Goal: Transaction & Acquisition: Purchase product/service

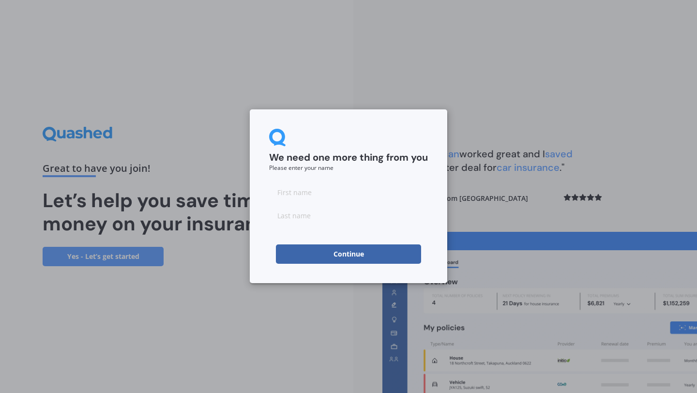
click at [322, 182] on form "We need one more thing from you Please enter your name Continue" at bounding box center [348, 196] width 159 height 135
click at [305, 196] on input at bounding box center [348, 192] width 159 height 19
type input "[PERSON_NAME]"
click at [295, 220] on input at bounding box center [348, 215] width 159 height 19
type input "[PERSON_NAME]"
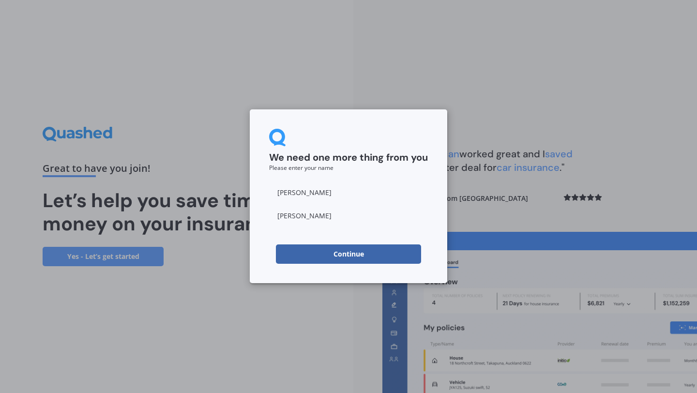
click at [296, 259] on button "Continue" at bounding box center [348, 254] width 145 height 19
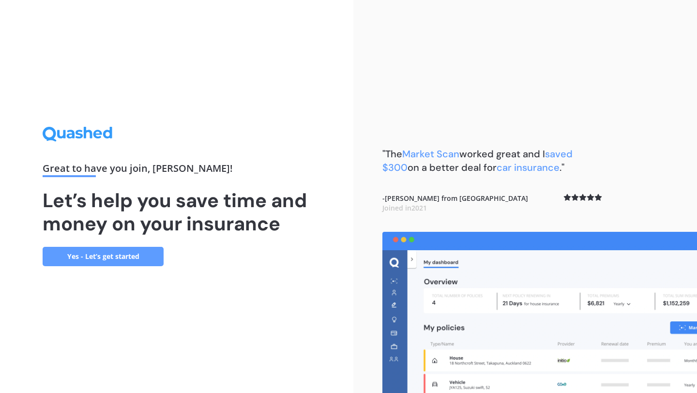
click at [100, 257] on link "Yes - Let’s get started" at bounding box center [103, 256] width 121 height 19
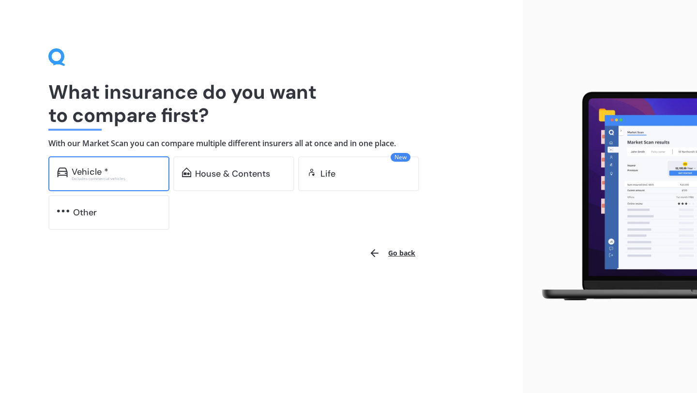
click at [115, 178] on div "Excludes commercial vehicles" at bounding box center [116, 179] width 89 height 4
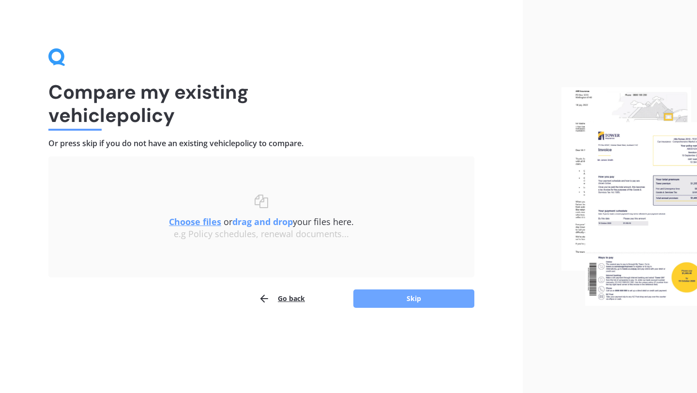
click at [421, 299] on button "Skip" at bounding box center [414, 299] width 121 height 18
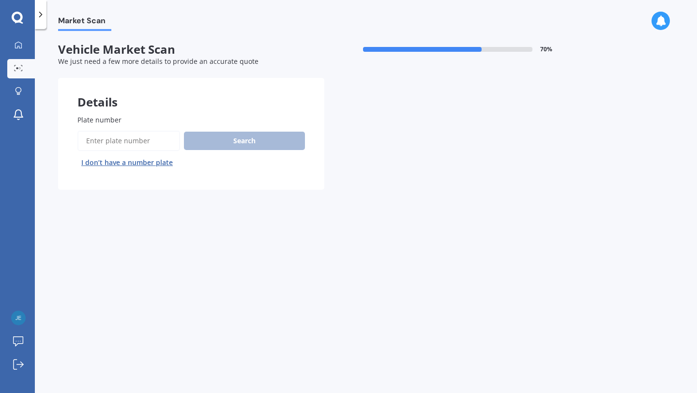
click at [134, 137] on input "Plate number" at bounding box center [128, 141] width 103 height 20
type input "KAW813"
click at [254, 142] on button "Search" at bounding box center [244, 141] width 121 height 18
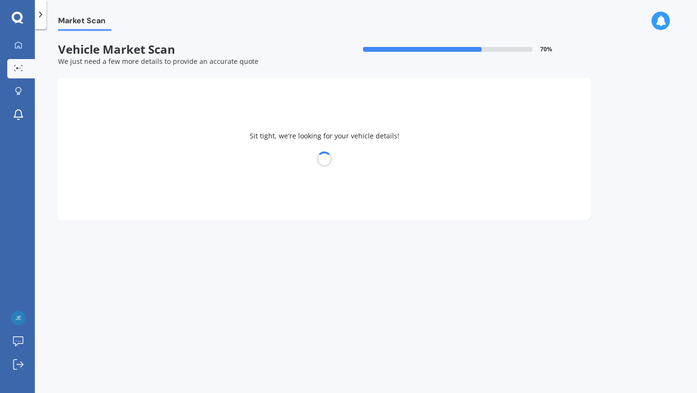
select select "SUBARU"
select select "LEGACY"
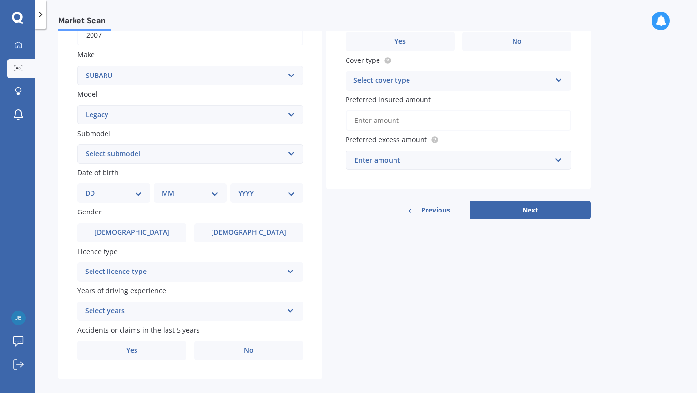
scroll to position [159, 0]
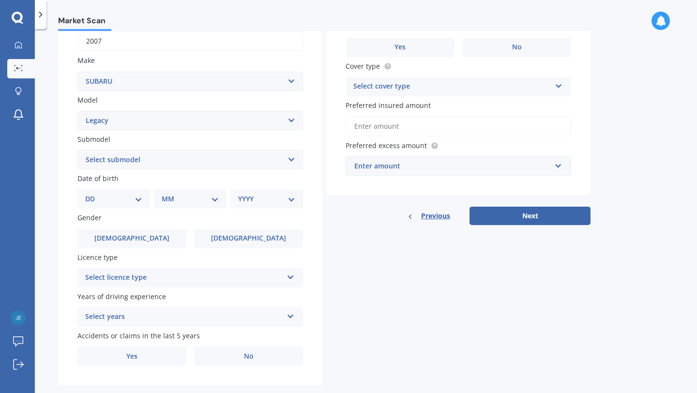
click at [152, 164] on select "Select submodel (All other non turbo) (All other turbo) 2.0i 2.0R 2.5i 2.5i Lux…" at bounding box center [190, 159] width 226 height 19
click at [106, 194] on div "DD 01 02 03 04 05 06 07 08 09 10 11 12 13 14 15 16 17 18 19 20 21 22 23 24 25 2…" at bounding box center [113, 198] width 73 height 19
click at [123, 201] on select "DD 01 02 03 04 05 06 07 08 09 10 11 12 13 14 15 16 17 18 19 20 21 22 23 24 25 2…" at bounding box center [113, 199] width 57 height 11
select select "30"
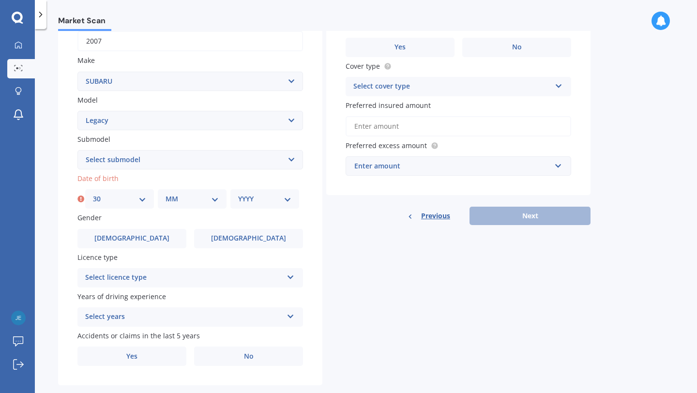
click at [183, 200] on select "MM 01 02 03 04 05 06 07 08 09 10 11 12" at bounding box center [192, 199] width 53 height 11
select select "08"
click at [250, 194] on div "YYYY 2025 2024 2023 2022 2021 2020 2019 2018 2017 2016 2015 2014 2013 2012 2011…" at bounding box center [265, 198] width 69 height 19
click at [265, 196] on select "YYYY 2025 2024 2023 2022 2021 2020 2019 2018 2017 2016 2015 2014 2013 2012 2011…" at bounding box center [264, 199] width 53 height 11
select select "2001"
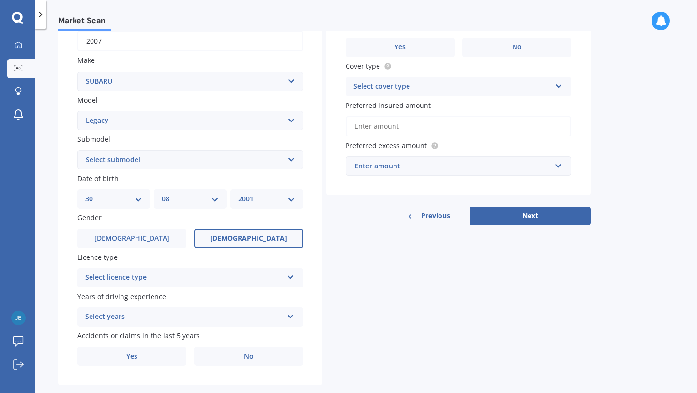
click at [215, 239] on label "[DEMOGRAPHIC_DATA]" at bounding box center [248, 238] width 109 height 19
click at [0, 0] on input "[DEMOGRAPHIC_DATA]" at bounding box center [0, 0] width 0 height 0
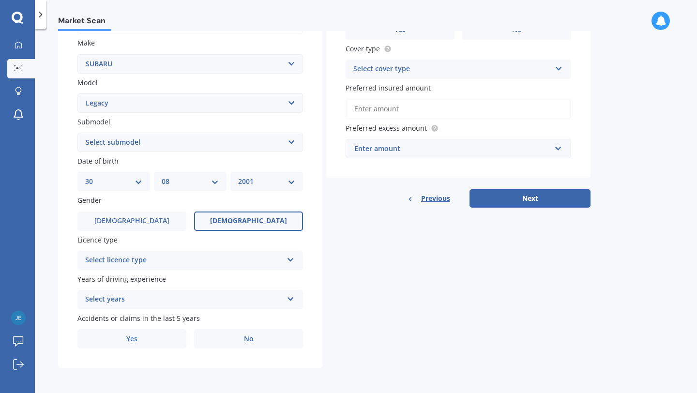
click at [193, 262] on div "Select licence type" at bounding box center [184, 261] width 198 height 12
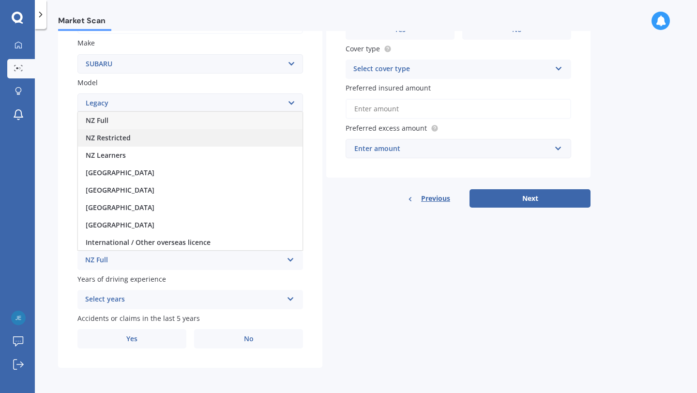
click at [127, 142] on div "NZ Restricted" at bounding box center [190, 137] width 225 height 17
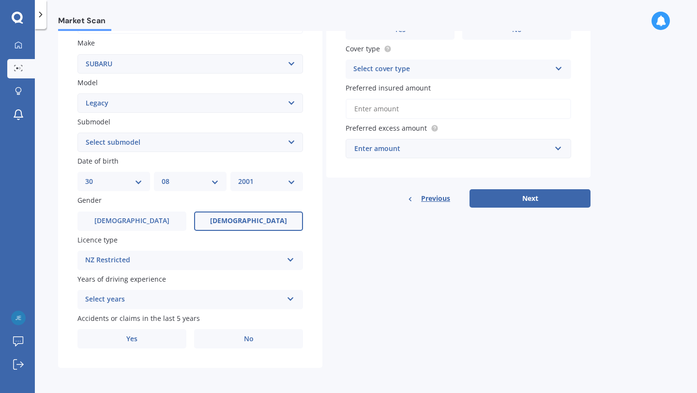
click at [163, 303] on div "Select years" at bounding box center [184, 300] width 198 height 12
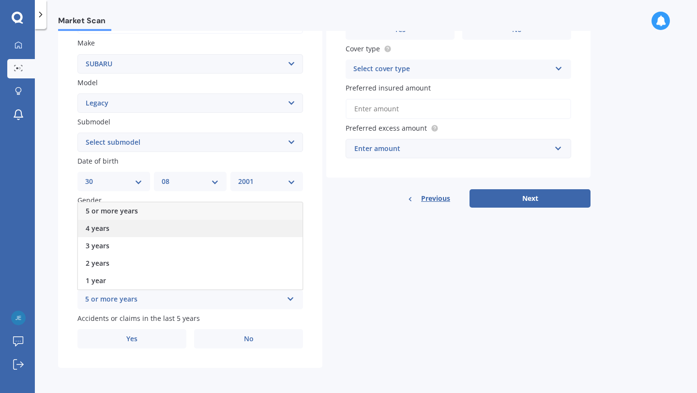
click at [111, 234] on div "4 years" at bounding box center [190, 228] width 225 height 17
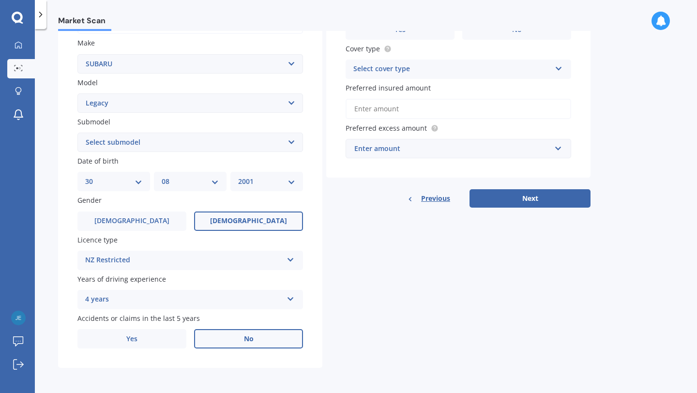
click at [240, 341] on label "No" at bounding box center [248, 338] width 109 height 19
click at [0, 0] on input "No" at bounding box center [0, 0] width 0 height 0
click at [457, 69] on div "Select cover type" at bounding box center [453, 69] width 198 height 12
click at [446, 94] on div "Comprehensive" at bounding box center [458, 87] width 225 height 17
click at [408, 117] on input "Preferred insured amount" at bounding box center [459, 109] width 226 height 20
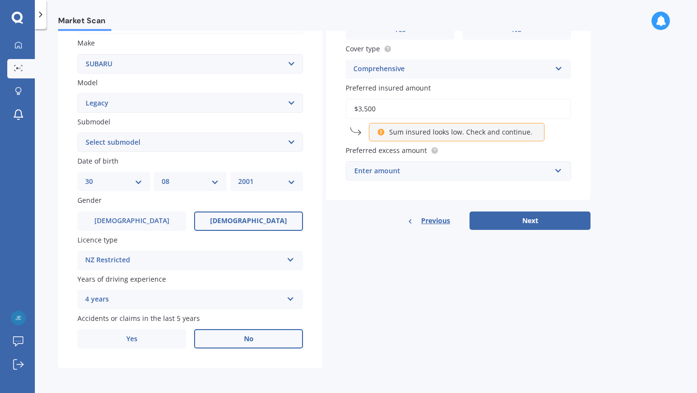
click at [447, 279] on div "Details Plate number Search I don’t have a number plate Year [DATE] Make Select…" at bounding box center [324, 134] width 533 height 467
click at [413, 113] on input "$3,500" at bounding box center [459, 109] width 226 height 20
type input "$3"
click at [474, 129] on p "Sum insured looks low. Check and continue." at bounding box center [460, 132] width 143 height 10
click at [383, 112] on input "$4,000" at bounding box center [459, 109] width 226 height 20
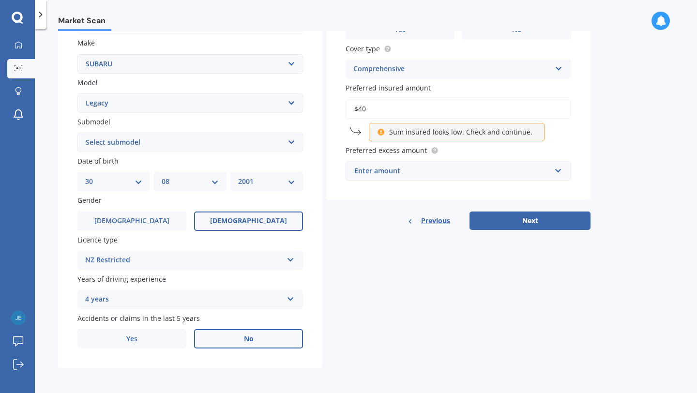
type input "$4"
type input "$3,500"
click at [453, 176] on input "text" at bounding box center [455, 171] width 217 height 18
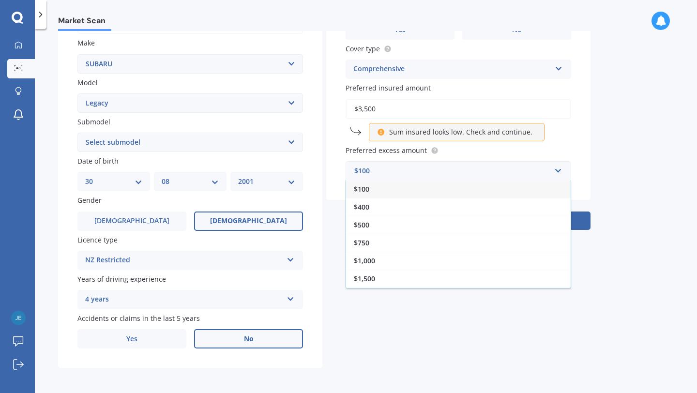
click at [369, 378] on div "Market Scan Vehicle Market Scan 70 % We just need a few more details to provide…" at bounding box center [366, 213] width 663 height 364
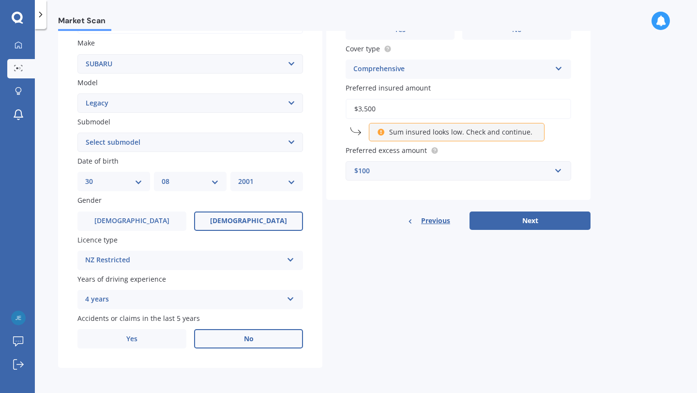
click at [432, 169] on div "$100" at bounding box center [453, 171] width 197 height 11
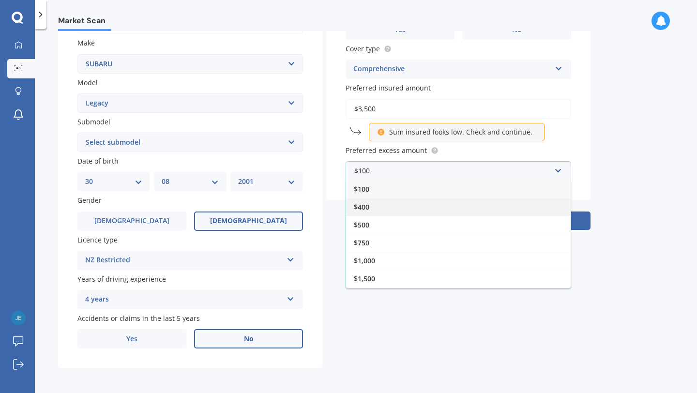
click at [421, 210] on div "$400" at bounding box center [458, 207] width 225 height 18
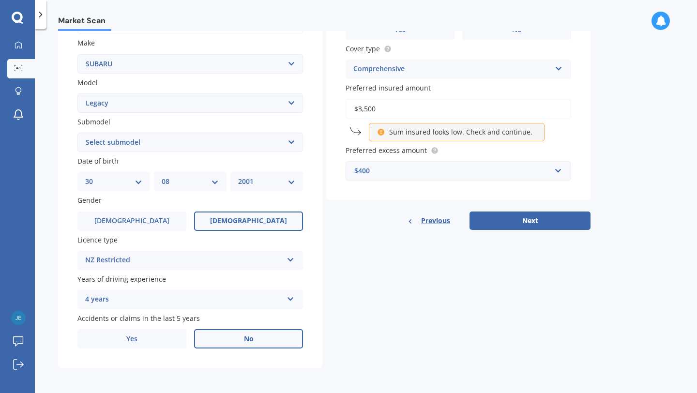
click at [389, 167] on div "$400" at bounding box center [453, 171] width 197 height 11
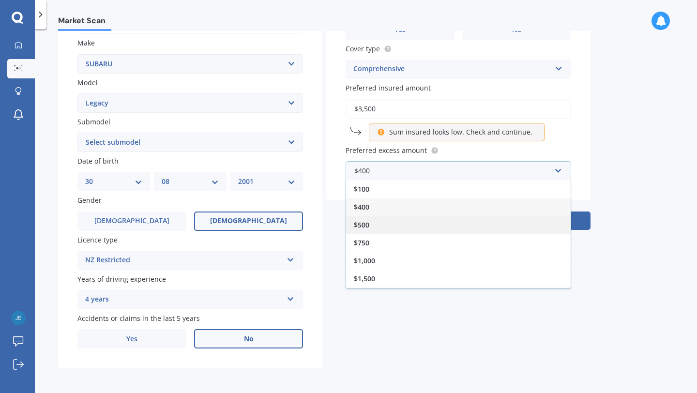
click at [379, 226] on div "$500" at bounding box center [458, 225] width 225 height 18
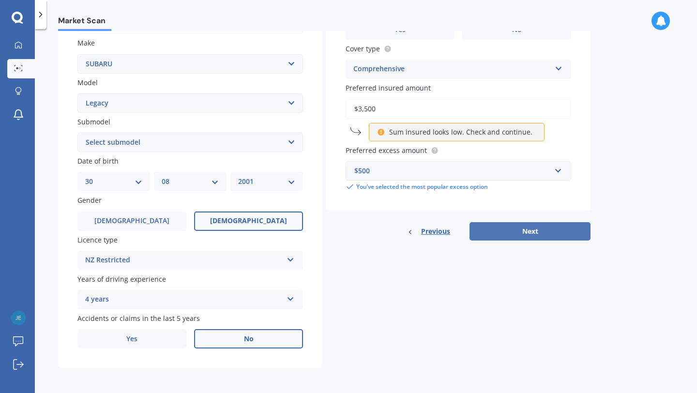
click at [545, 233] on button "Next" at bounding box center [530, 231] width 121 height 18
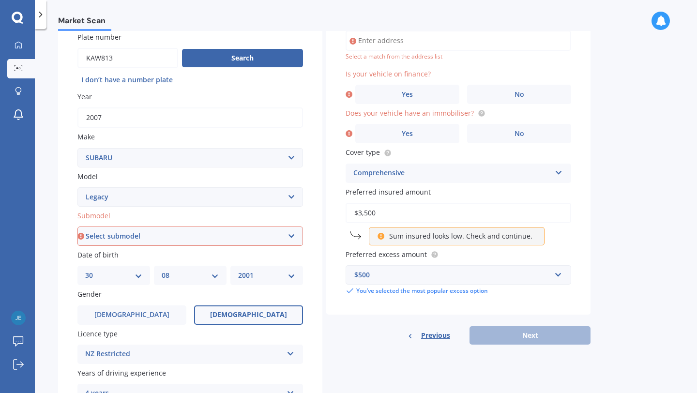
scroll to position [41, 0]
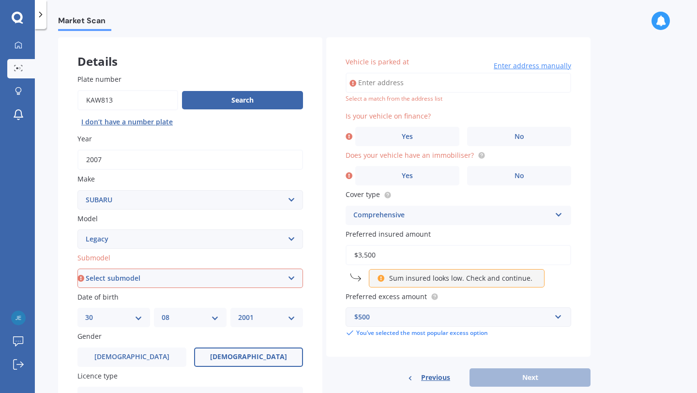
click at [402, 87] on input "Vehicle is parked at" at bounding box center [459, 83] width 226 height 20
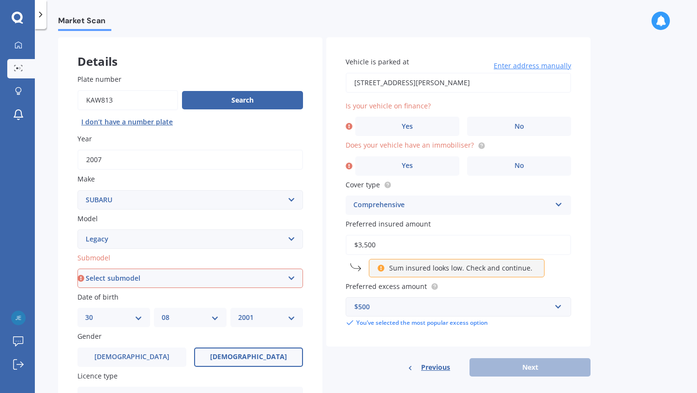
click at [474, 79] on input "[STREET_ADDRESS][PERSON_NAME]" at bounding box center [459, 83] width 226 height 20
drag, startPoint x: 474, startPoint y: 79, endPoint x: 410, endPoint y: 85, distance: 64.2
click at [410, 85] on input "[STREET_ADDRESS][PERSON_NAME]" at bounding box center [459, 83] width 226 height 20
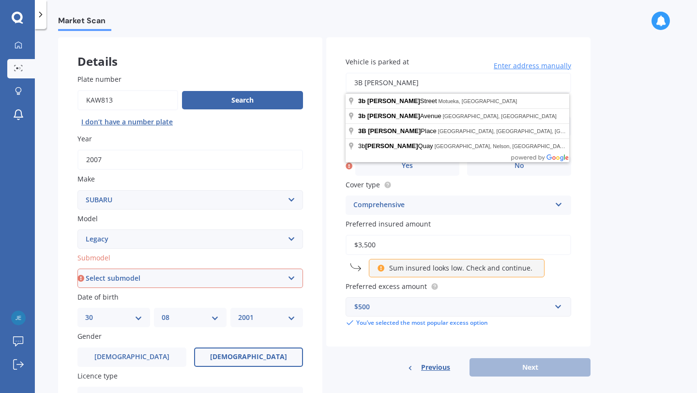
click at [621, 229] on div "Market Scan Vehicle Market Scan 70 % We just need a few more details to provide…" at bounding box center [366, 213] width 663 height 364
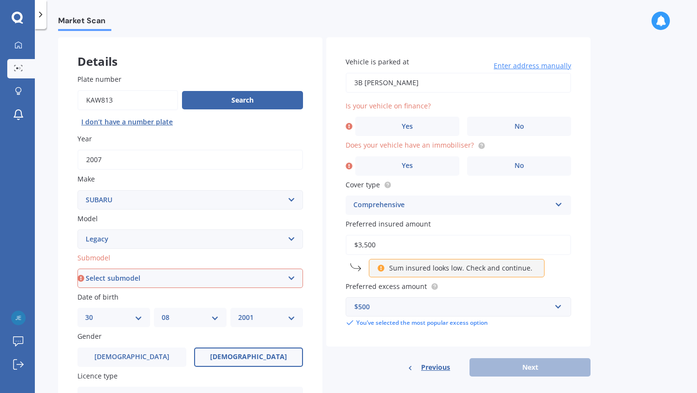
click at [418, 77] on input "3B [PERSON_NAME]" at bounding box center [459, 83] width 226 height 20
click at [492, 81] on input "[STREET_ADDRESS][PERSON_NAME]" at bounding box center [459, 83] width 226 height 20
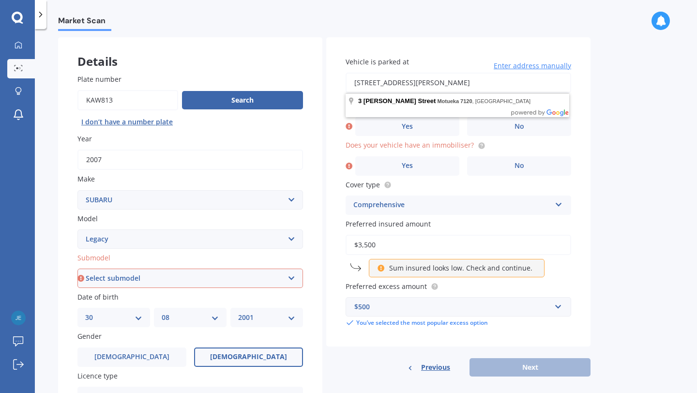
drag, startPoint x: 492, startPoint y: 81, endPoint x: 399, endPoint y: 83, distance: 92.5
click at [399, 83] on input "[STREET_ADDRESS][PERSON_NAME]" at bounding box center [459, 83] width 226 height 20
type input "[STREET_ADDRESS][PERSON_NAME]"
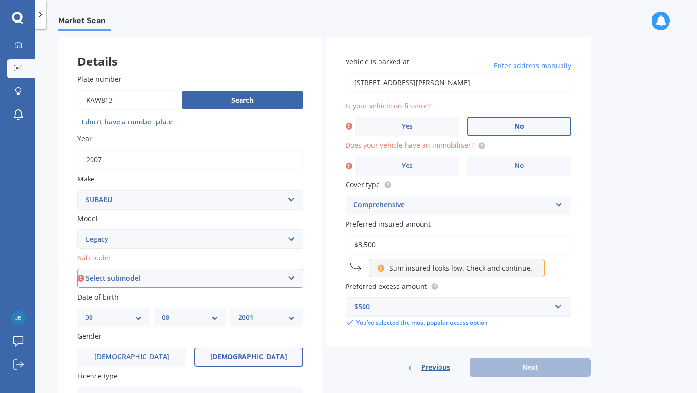
click at [519, 134] on label "No" at bounding box center [519, 126] width 104 height 19
click at [0, 0] on input "No" at bounding box center [0, 0] width 0 height 0
click at [519, 162] on span "No" at bounding box center [520, 166] width 10 height 8
click at [0, 0] on input "No" at bounding box center [0, 0] width 0 height 0
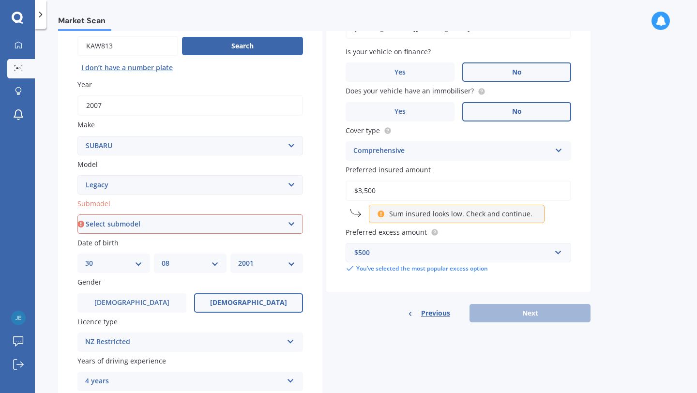
scroll to position [92, 0]
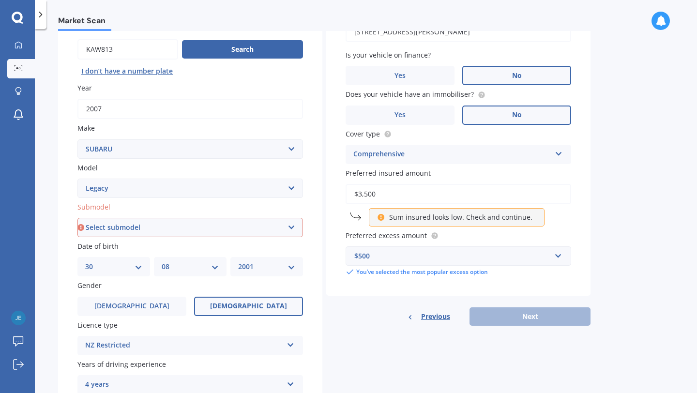
click at [513, 325] on div "Previous Next" at bounding box center [458, 317] width 264 height 18
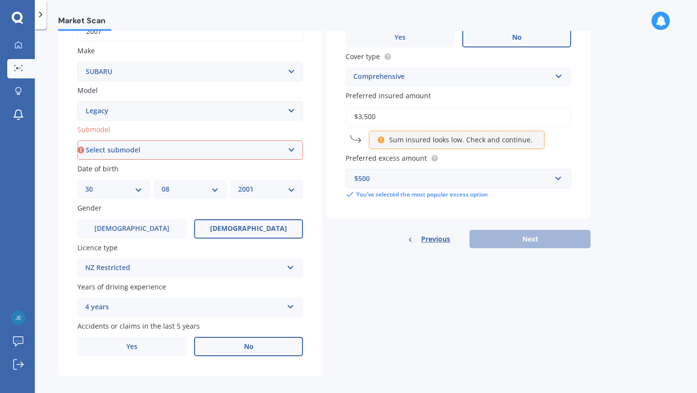
scroll to position [179, 0]
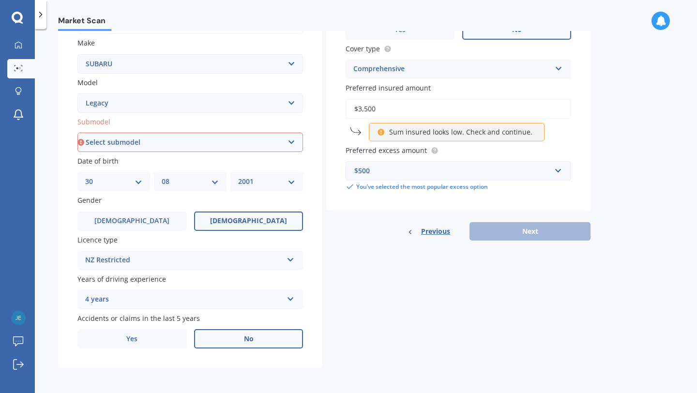
click at [187, 131] on div "Submodel Select submodel (All other non turbo) (All other turbo) 2.0i 2.0R 2.5i…" at bounding box center [190, 134] width 226 height 35
click at [188, 142] on select "Select submodel (All other non turbo) (All other turbo) 2.0i 2.0R 2.5i 2.5i Lux…" at bounding box center [190, 142] width 226 height 19
select select "(ALL OTHER NON TURBO)"
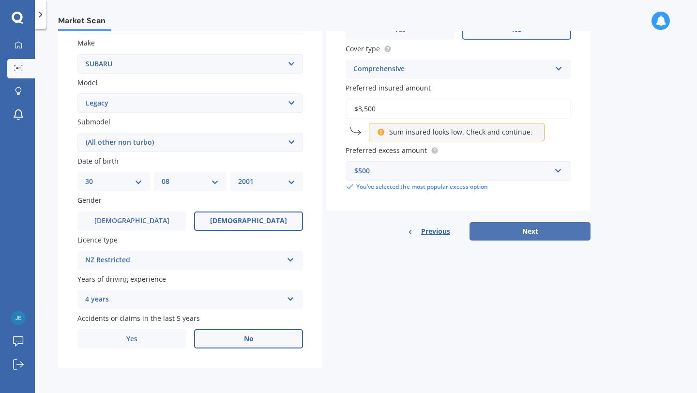
click at [535, 225] on button "Next" at bounding box center [530, 231] width 121 height 18
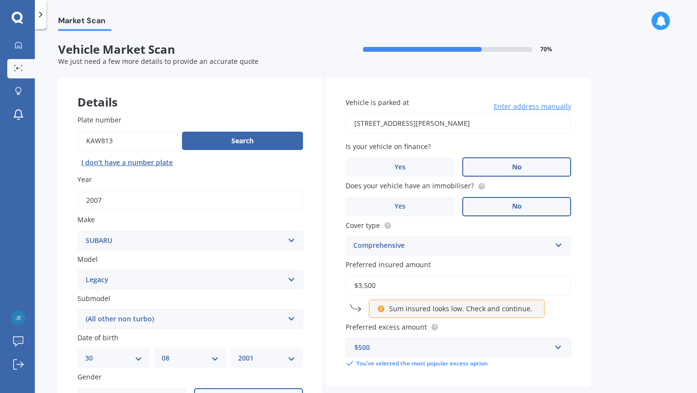
select select "30"
select select "08"
select select "2001"
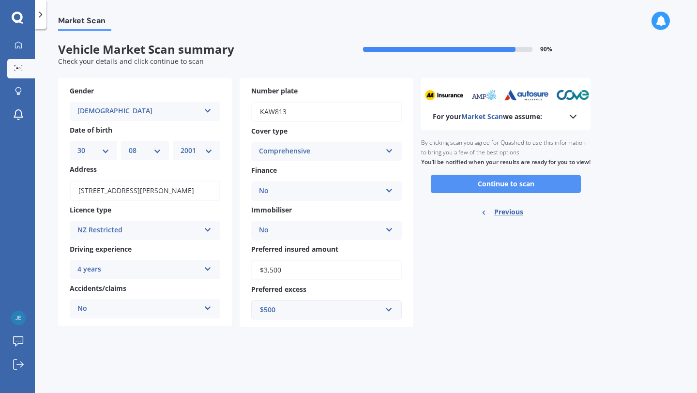
click at [505, 193] on button "Continue to scan" at bounding box center [506, 184] width 150 height 18
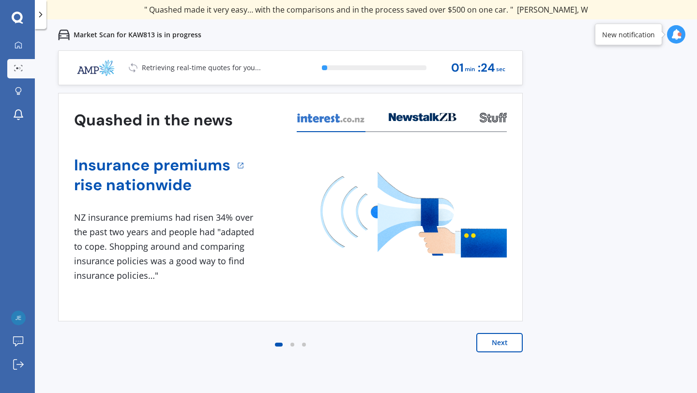
click at [507, 346] on button "Next" at bounding box center [500, 342] width 46 height 19
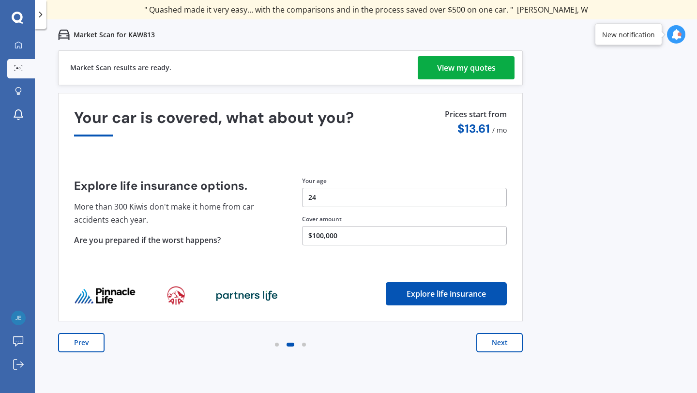
click at [452, 72] on div "View my quotes" at bounding box center [466, 67] width 59 height 23
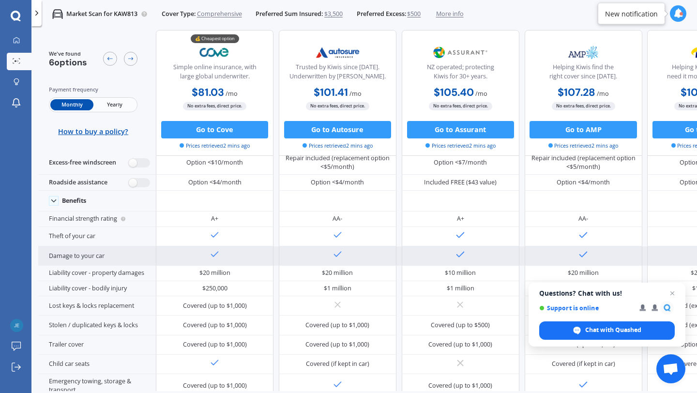
scroll to position [47, 0]
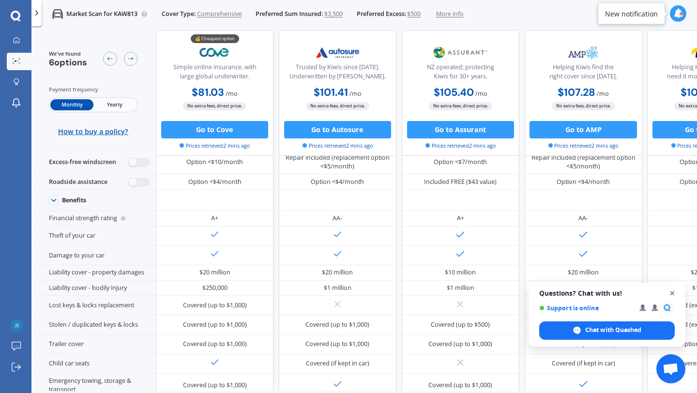
click at [670, 295] on span "Close chat" at bounding box center [673, 294] width 12 height 12
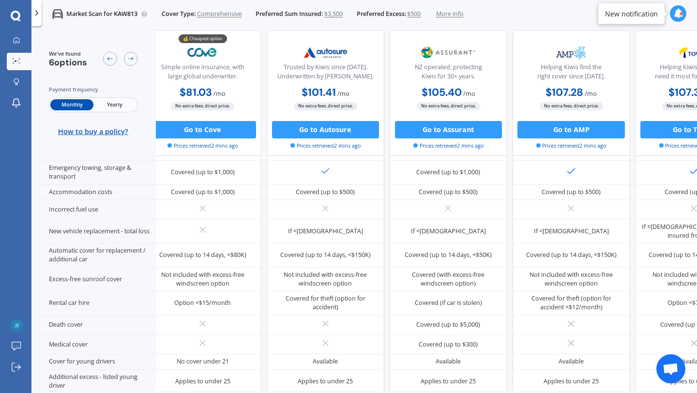
scroll to position [284, 0]
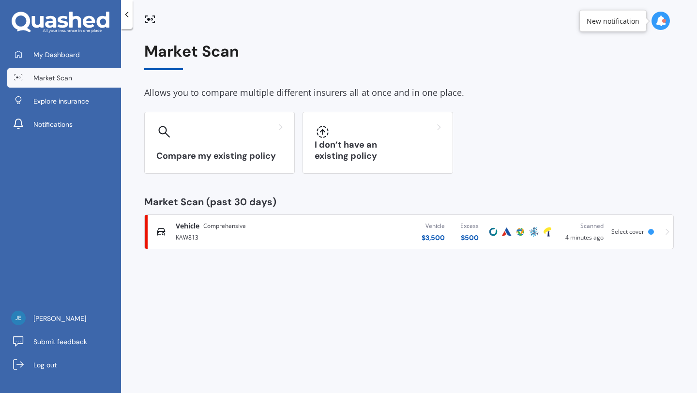
click at [332, 226] on div "Vehicle $ 3,500 Excess $ 500" at bounding box center [404, 231] width 165 height 29
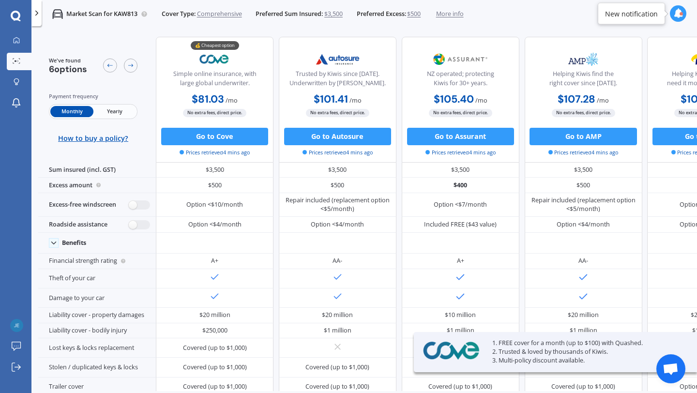
click at [228, 17] on span "Comprehensive" at bounding box center [219, 14] width 45 height 9
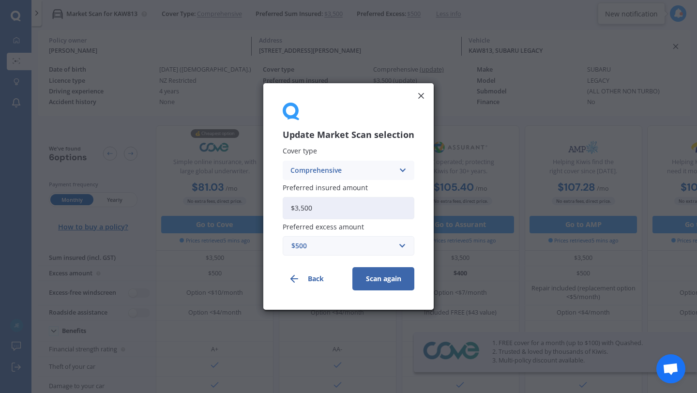
click at [370, 170] on div "Comprehensive" at bounding box center [343, 170] width 104 height 11
click at [358, 206] on span "Third Party, Fire & Theft" at bounding box center [330, 206] width 79 height 7
click at [385, 173] on div "Third Party, Fire & Theft" at bounding box center [343, 170] width 104 height 11
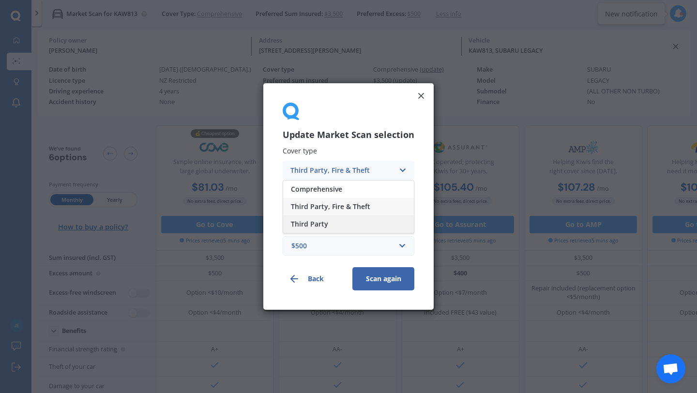
click at [368, 220] on div "Third Party" at bounding box center [348, 224] width 131 height 17
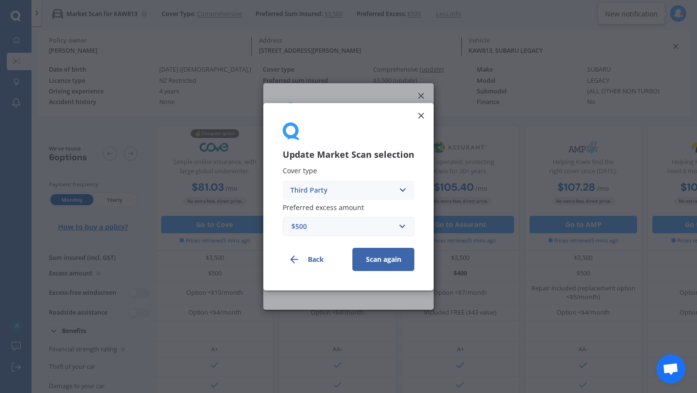
click at [391, 264] on button "Scan again" at bounding box center [384, 258] width 62 height 23
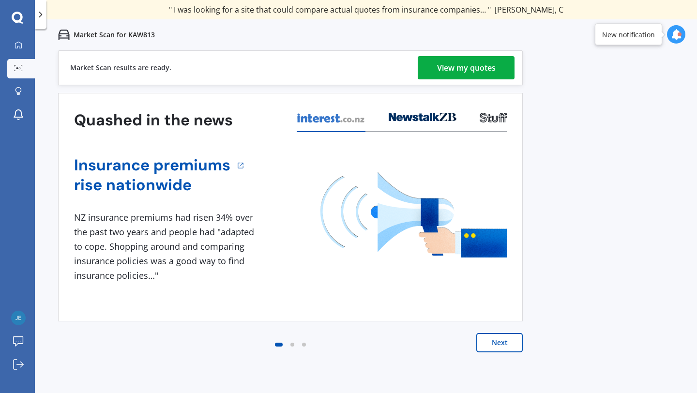
click at [489, 73] on div "View my quotes" at bounding box center [466, 67] width 59 height 23
